Goal: Transaction & Acquisition: Purchase product/service

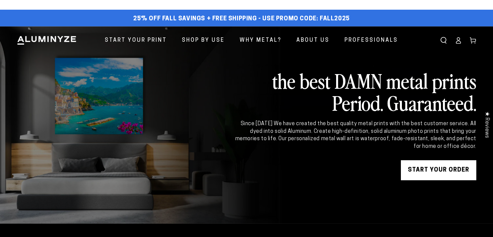
click at [433, 174] on link "START YOUR Order" at bounding box center [438, 170] width 75 height 20
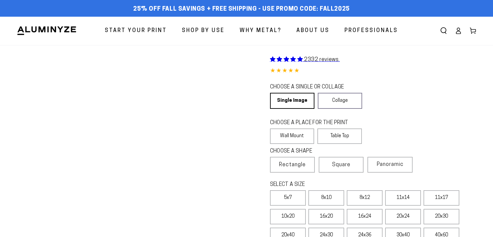
select select "**********"
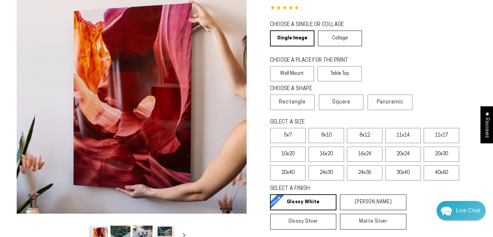
scroll to position [56, 0]
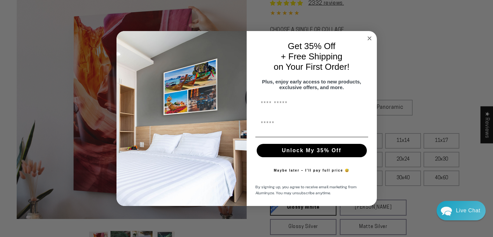
click at [370, 35] on circle "Close dialog" at bounding box center [370, 39] width 8 height 8
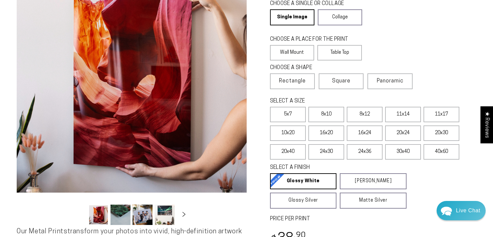
scroll to position [84, 0]
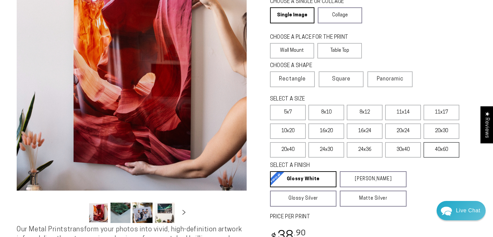
click at [437, 154] on label "40x60" at bounding box center [442, 149] width 36 height 15
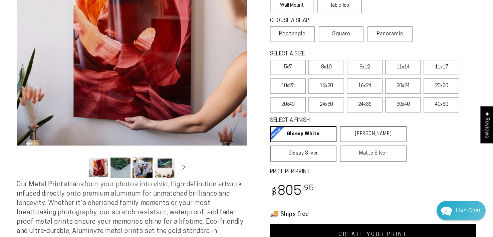
scroll to position [128, 0]
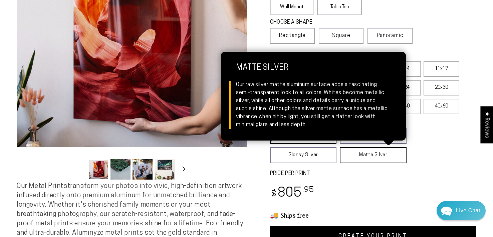
click at [380, 155] on link "Matte Silver Matte Silver Our raw silver matte aluminum surface adds a fascinat…" at bounding box center [373, 155] width 67 height 16
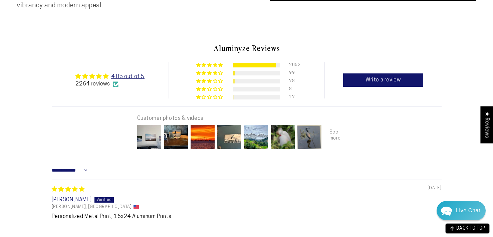
scroll to position [376, 0]
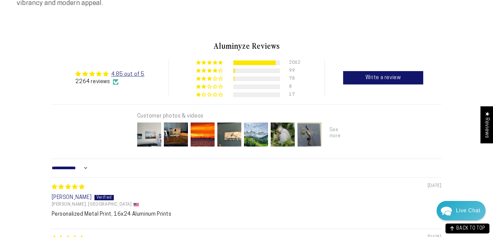
click at [337, 134] on div at bounding box center [336, 134] width 27 height 27
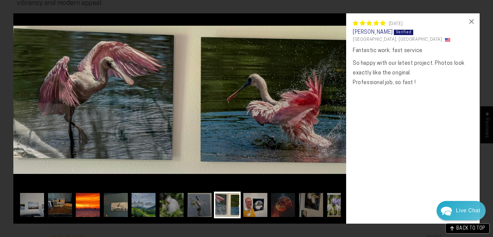
click at [85, 203] on img at bounding box center [87, 205] width 27 height 27
